Goal: Information Seeking & Learning: Check status

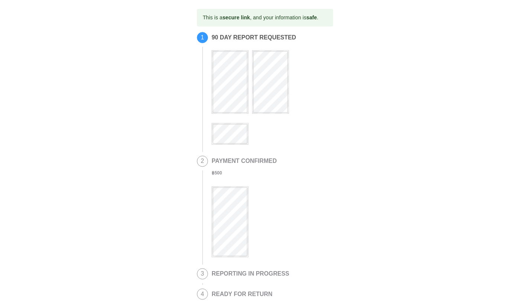
scroll to position [139, 0]
